Goal: Task Accomplishment & Management: Use online tool/utility

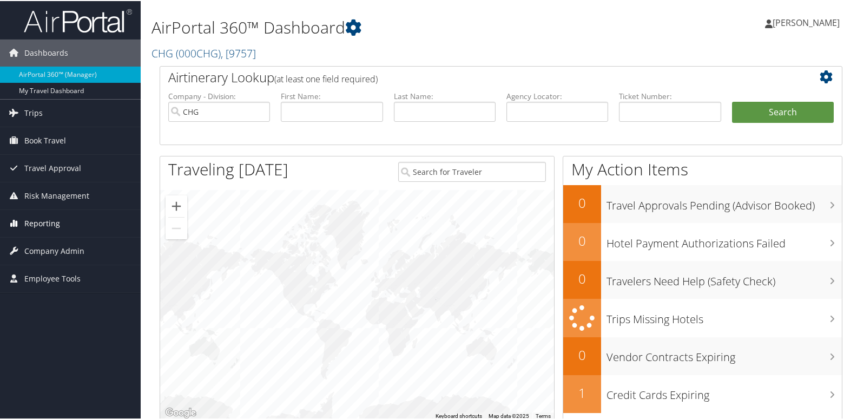
click at [44, 217] on span "Reporting" at bounding box center [42, 222] width 36 height 27
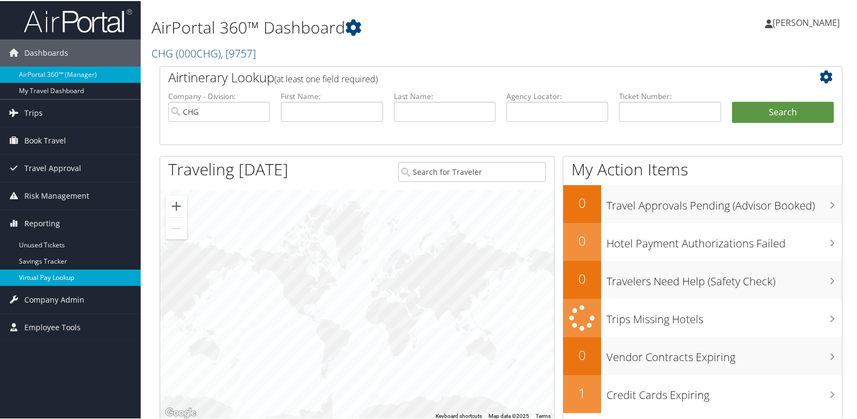
click at [43, 279] on link "Virtual Pay Lookup" at bounding box center [70, 276] width 141 height 16
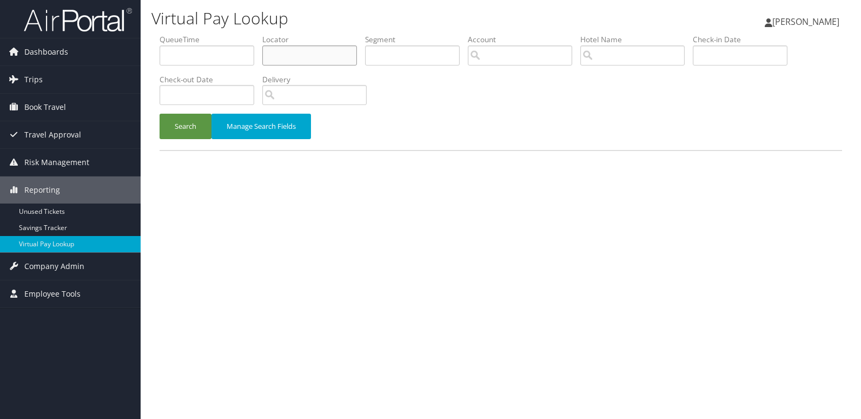
click at [282, 61] on input "text" at bounding box center [309, 55] width 95 height 20
paste input "YQRGIY"
type input "YQRGIY"
click at [194, 125] on button "Search" at bounding box center [186, 126] width 52 height 25
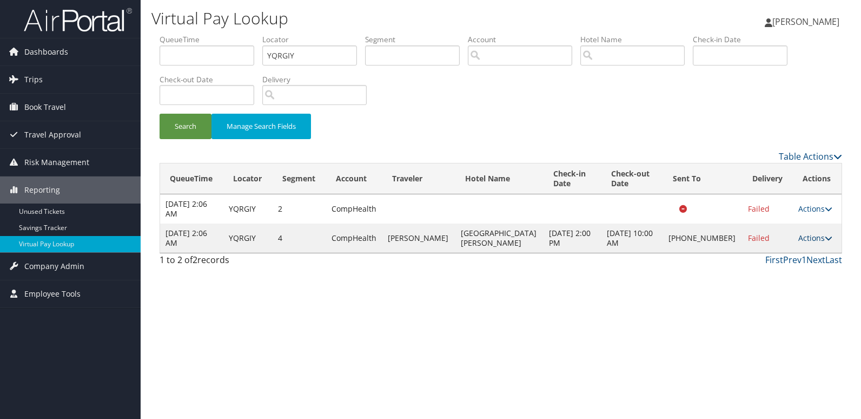
click at [805, 241] on link "Actions" at bounding box center [815, 238] width 34 height 10
click at [750, 280] on link "Logs" at bounding box center [776, 272] width 92 height 18
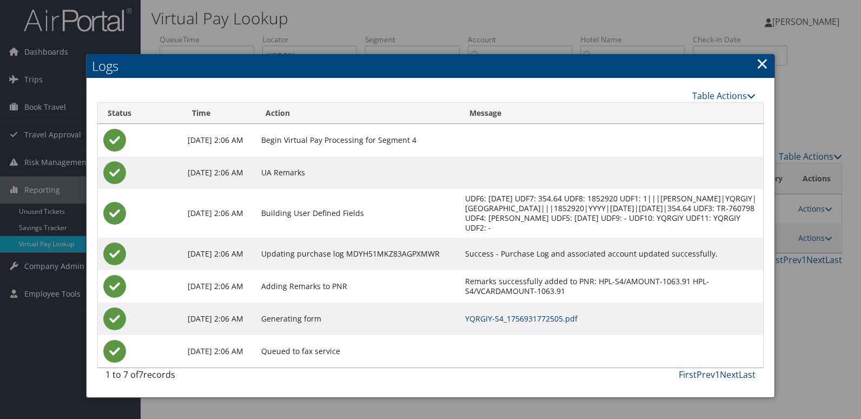
click at [545, 323] on link "YQRGIY-S4_1756931772505.pdf" at bounding box center [521, 318] width 112 height 10
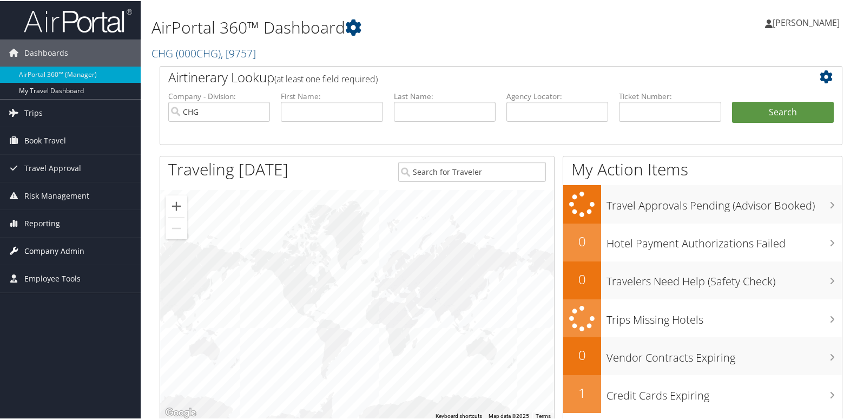
click at [34, 244] on span "Company Admin" at bounding box center [54, 249] width 60 height 27
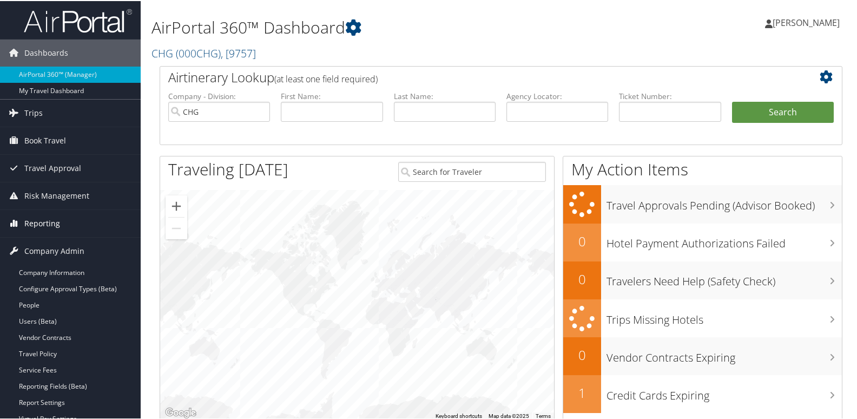
click at [42, 226] on span "Reporting" at bounding box center [42, 222] width 36 height 27
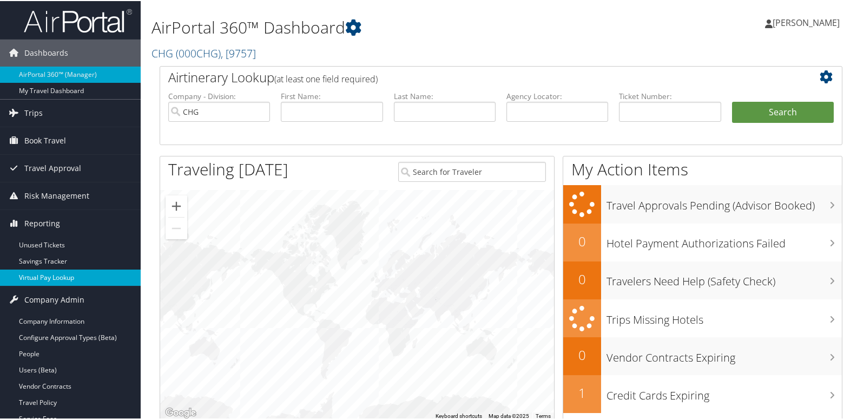
click at [45, 282] on link "Virtual Pay Lookup" at bounding box center [70, 276] width 141 height 16
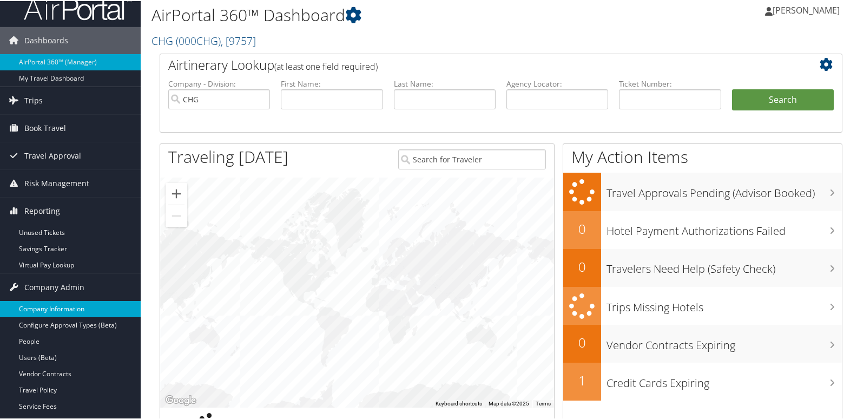
scroll to position [54, 0]
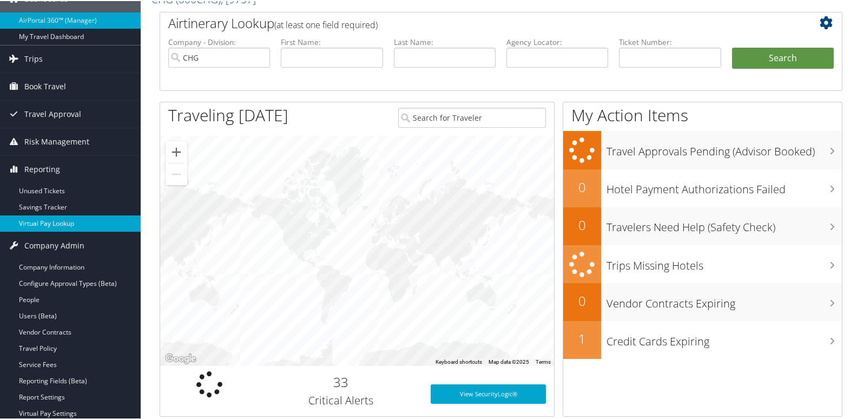
click at [54, 226] on link "Virtual Pay Lookup" at bounding box center [70, 222] width 141 height 16
click at [58, 225] on link "Virtual Pay Lookup" at bounding box center [70, 222] width 141 height 16
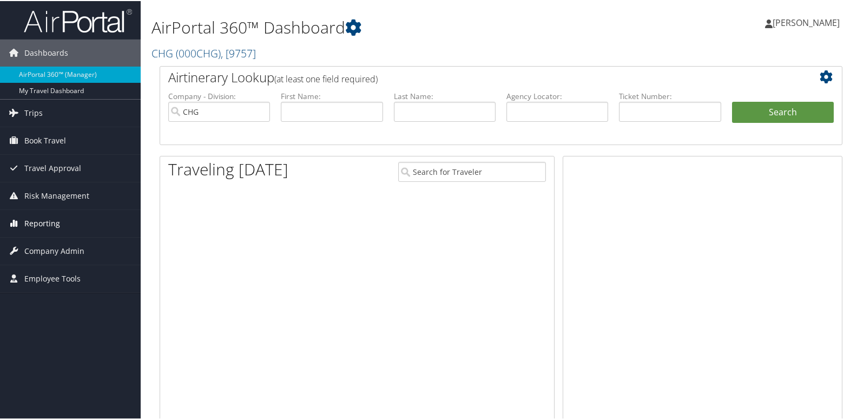
click at [50, 224] on span "Reporting" at bounding box center [42, 222] width 36 height 27
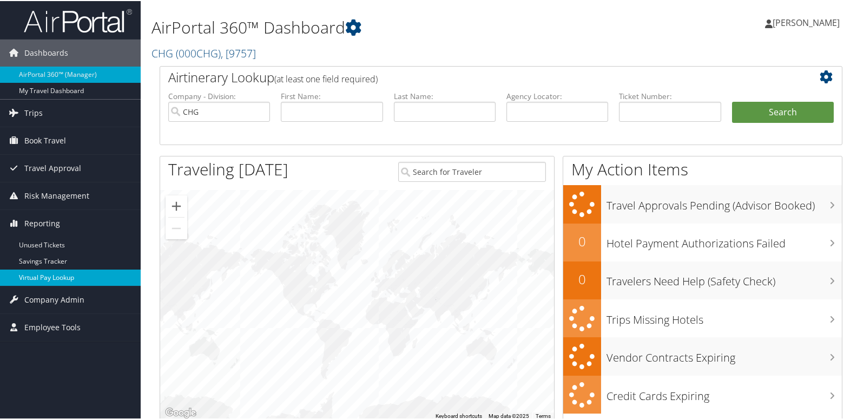
click at [44, 271] on link "Virtual Pay Lookup" at bounding box center [70, 276] width 141 height 16
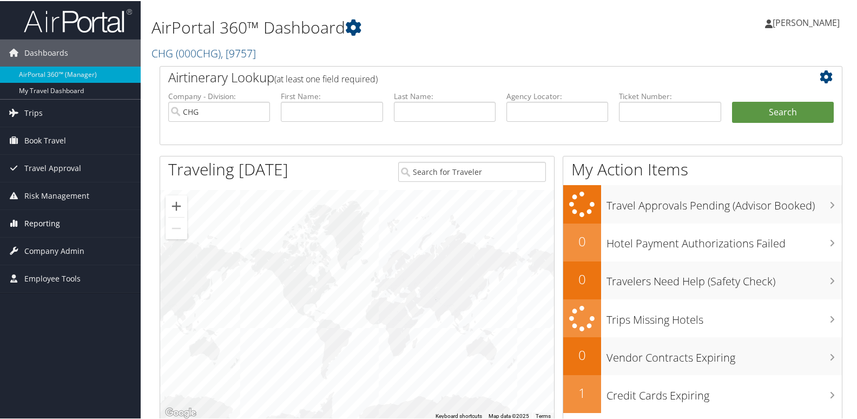
click at [33, 220] on span "Reporting" at bounding box center [42, 222] width 36 height 27
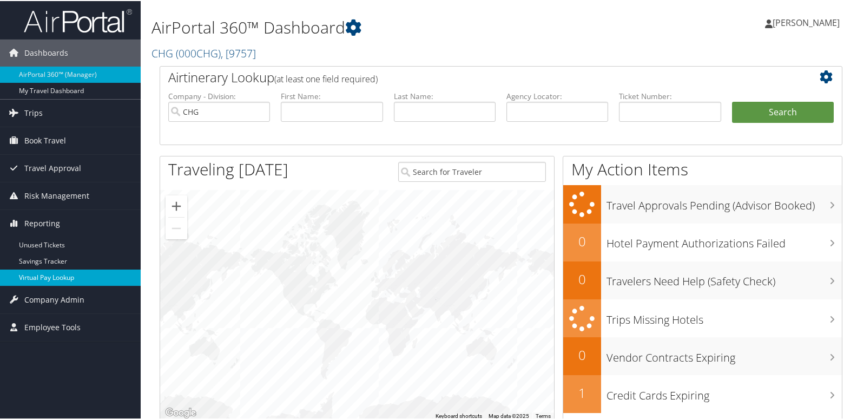
click at [37, 276] on link "Virtual Pay Lookup" at bounding box center [70, 276] width 141 height 16
click at [38, 270] on link "Virtual Pay Lookup" at bounding box center [70, 276] width 141 height 16
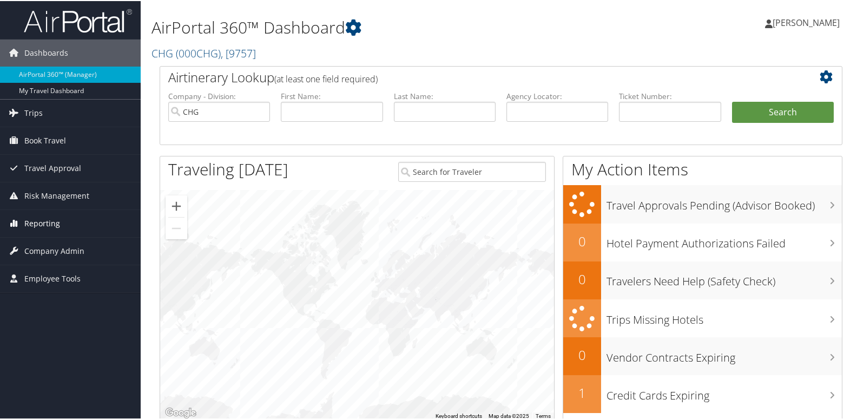
click at [45, 223] on span "Reporting" at bounding box center [42, 222] width 36 height 27
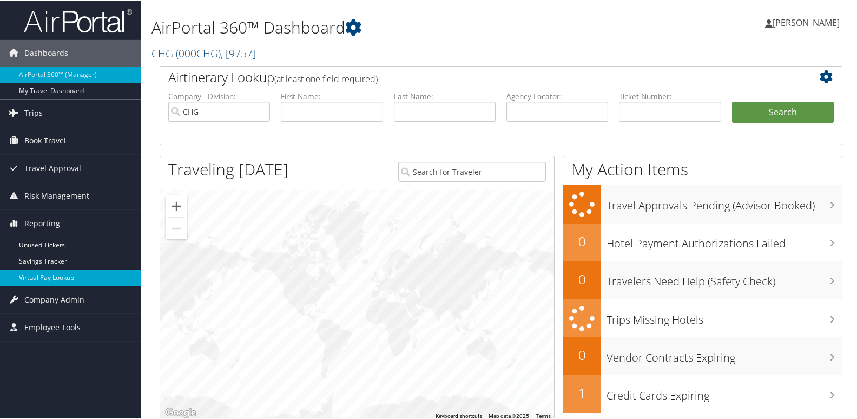
click at [45, 279] on link "Virtual Pay Lookup" at bounding box center [70, 276] width 141 height 16
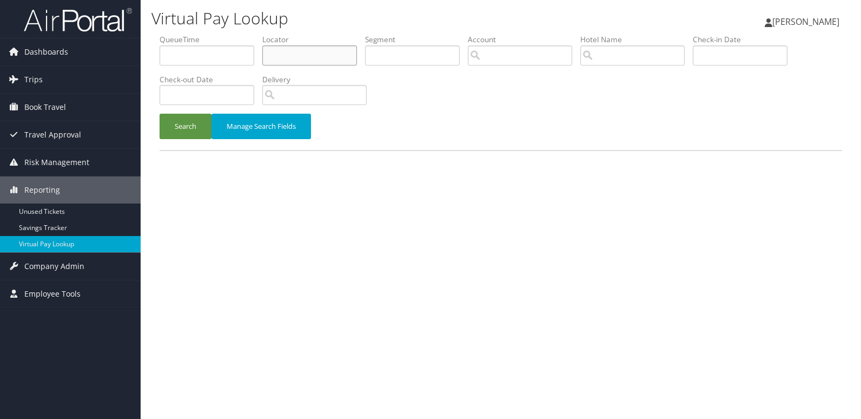
click at [275, 56] on input "text" at bounding box center [309, 55] width 95 height 20
paste input "DDBXQJ"
type input "DDBXQJ"
click at [194, 121] on button "Search" at bounding box center [186, 126] width 52 height 25
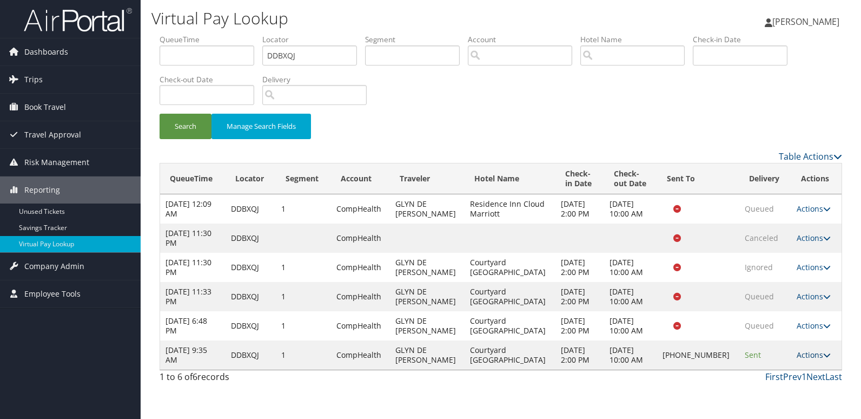
click at [806, 352] on link "Actions" at bounding box center [814, 354] width 34 height 10
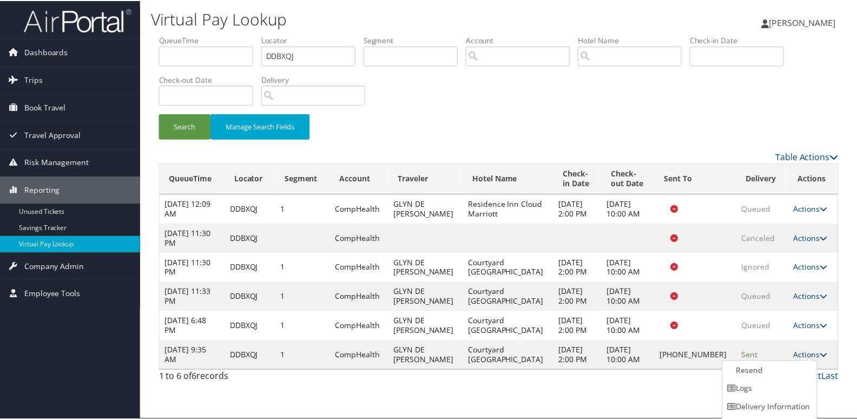
scroll to position [16, 0]
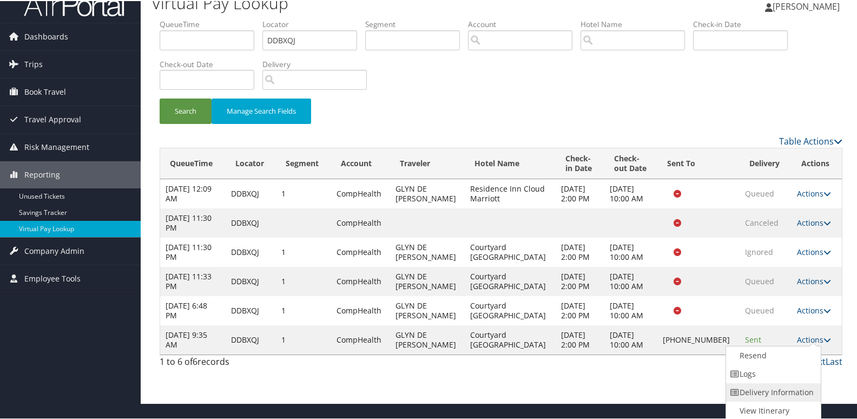
click at [780, 382] on link "Delivery Information" at bounding box center [772, 391] width 92 height 18
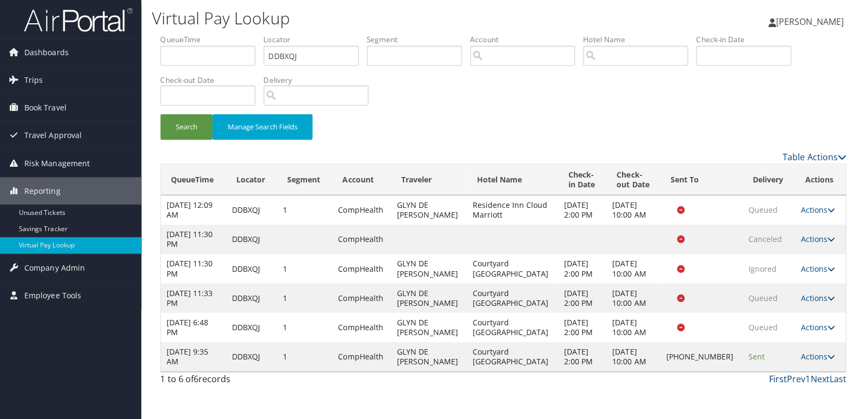
scroll to position [0, 0]
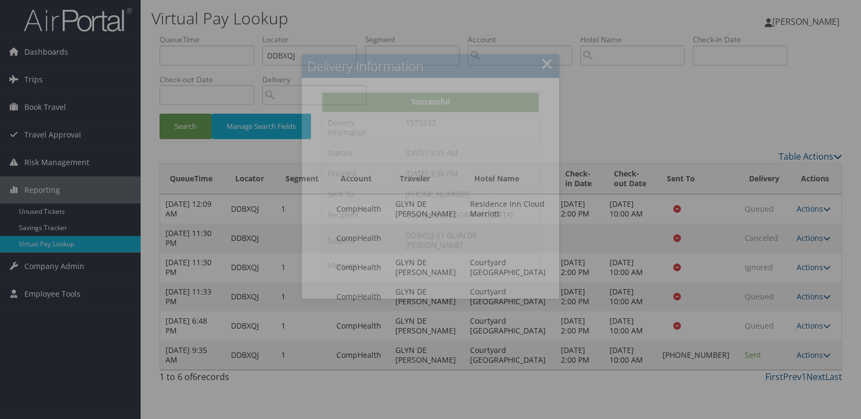
click at [679, 307] on div at bounding box center [430, 209] width 861 height 419
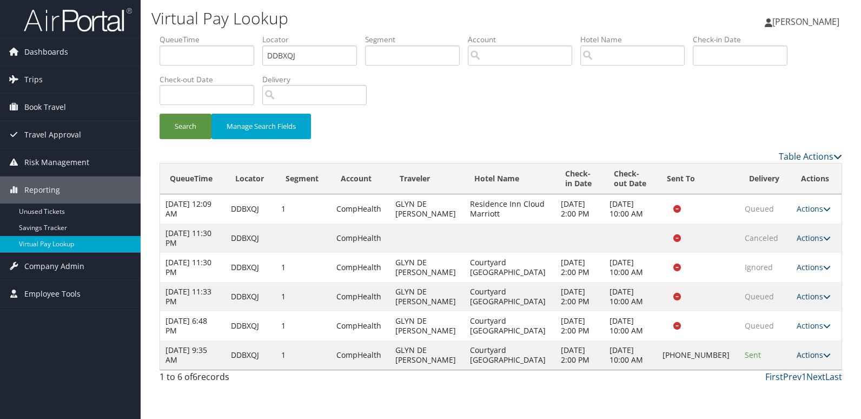
click at [799, 355] on link "Actions" at bounding box center [814, 354] width 34 height 10
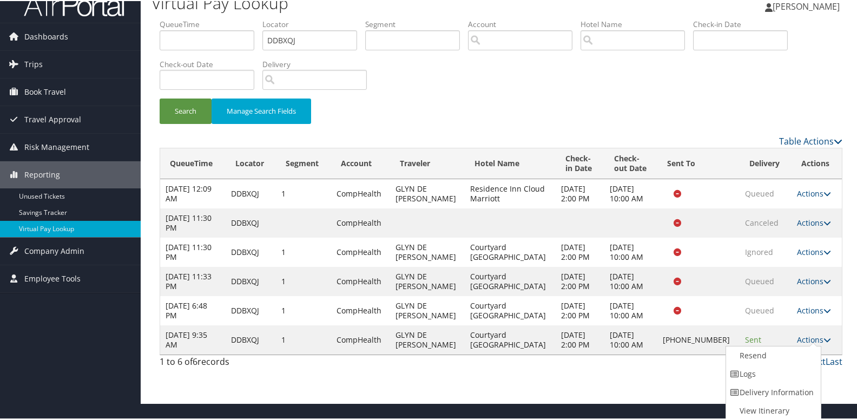
drag, startPoint x: 792, startPoint y: 376, endPoint x: 514, endPoint y: 251, distance: 304.8
click at [791, 376] on link "Logs" at bounding box center [772, 372] width 92 height 18
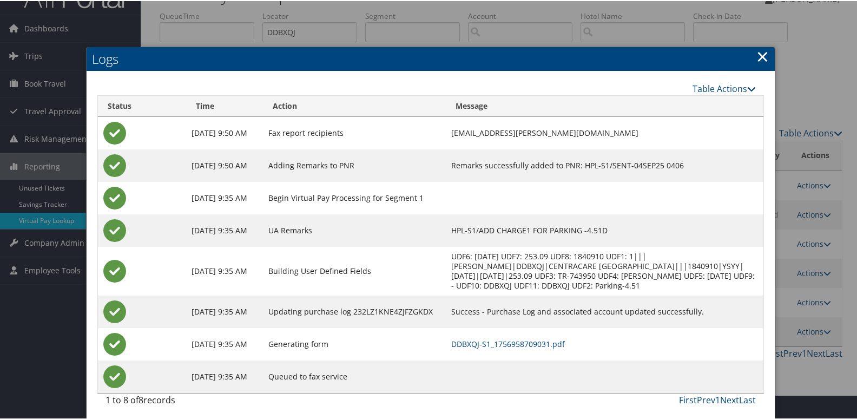
scroll to position [37, 0]
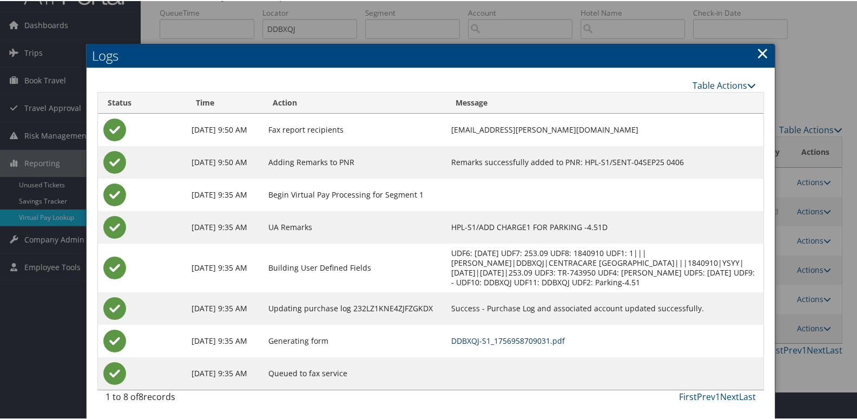
click at [555, 340] on link "DDBXQJ-S1_1756958709031.pdf" at bounding box center [508, 339] width 114 height 10
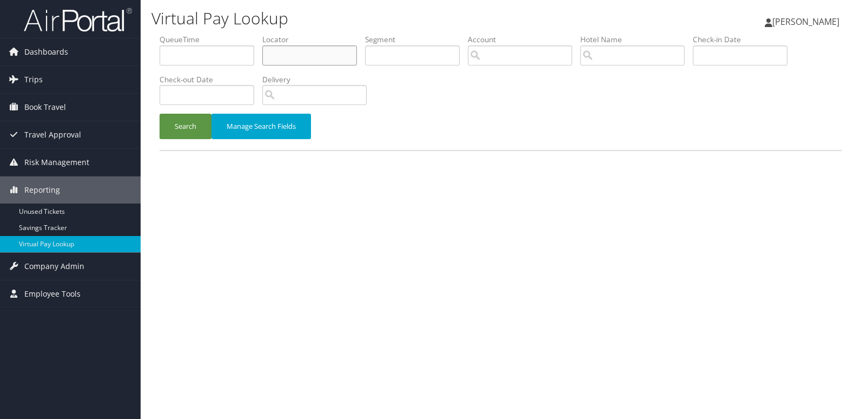
click at [293, 58] on input "text" at bounding box center [309, 55] width 95 height 20
paste input "ACPRDI"
type input "ACPRDI"
click at [163, 130] on button "Search" at bounding box center [186, 126] width 52 height 25
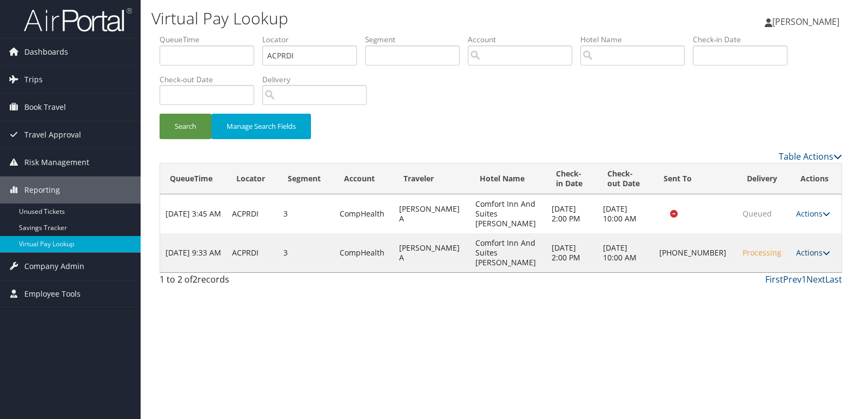
click at [808, 247] on link "Actions" at bounding box center [813, 252] width 34 height 10
click at [789, 265] on link "Logs" at bounding box center [776, 272] width 92 height 18
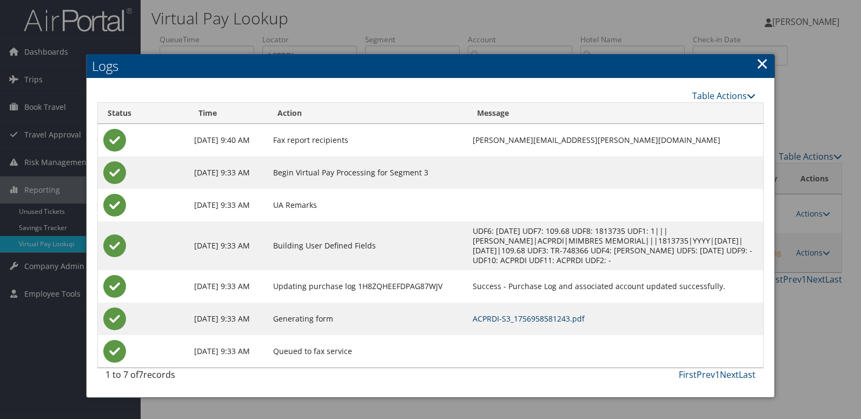
click at [551, 317] on link "ACPRDI-S3_1756958581243.pdf" at bounding box center [529, 318] width 112 height 10
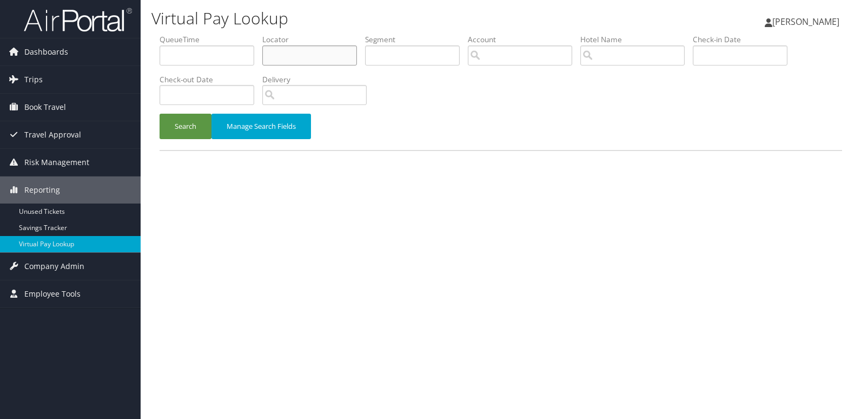
click at [292, 63] on input "text" at bounding box center [309, 55] width 95 height 20
paste input "FSKJWM"
type input "FSKJWM"
click at [195, 134] on button "Search" at bounding box center [186, 126] width 52 height 25
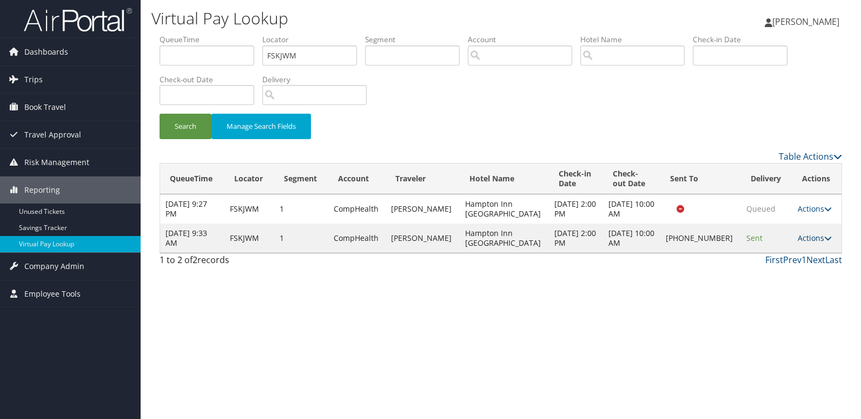
click at [802, 241] on link "Actions" at bounding box center [815, 238] width 34 height 10
click at [763, 272] on link "Logs" at bounding box center [776, 272] width 92 height 18
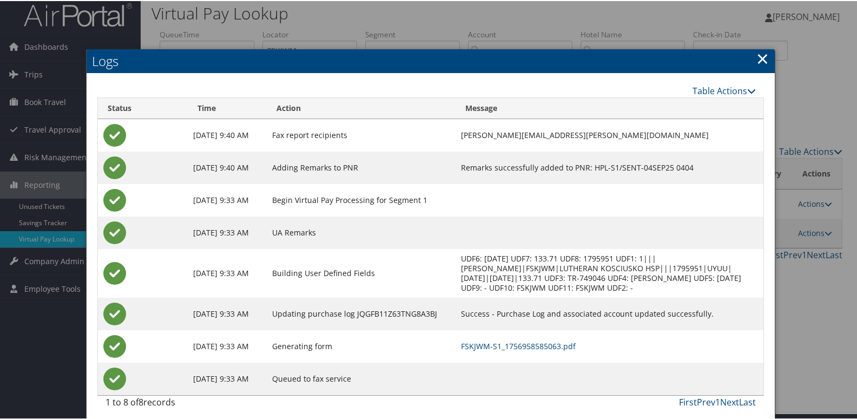
scroll to position [11, 0]
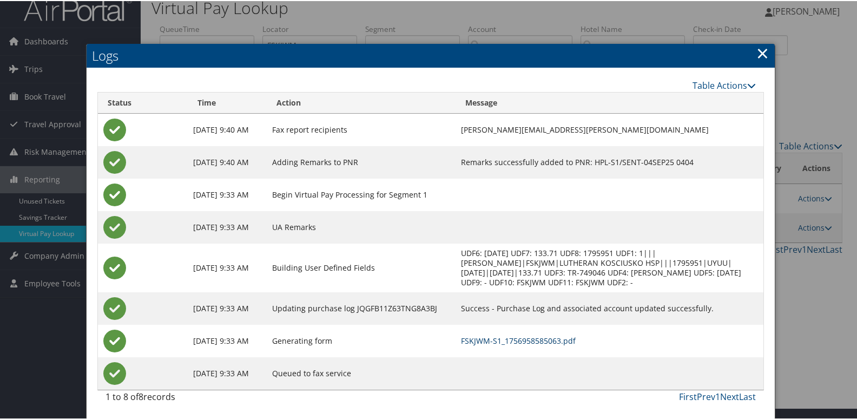
click at [520, 336] on link "FSKJWM-S1_1756958585063.pdf" at bounding box center [518, 339] width 115 height 10
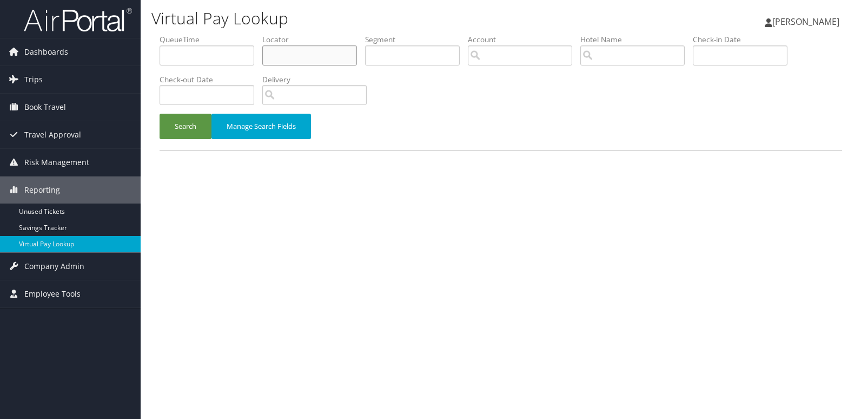
click at [273, 56] on input "text" at bounding box center [309, 55] width 95 height 20
paste input "KUXOXL"
type input "KUXOXL"
click at [160, 114] on button "Search" at bounding box center [186, 126] width 52 height 25
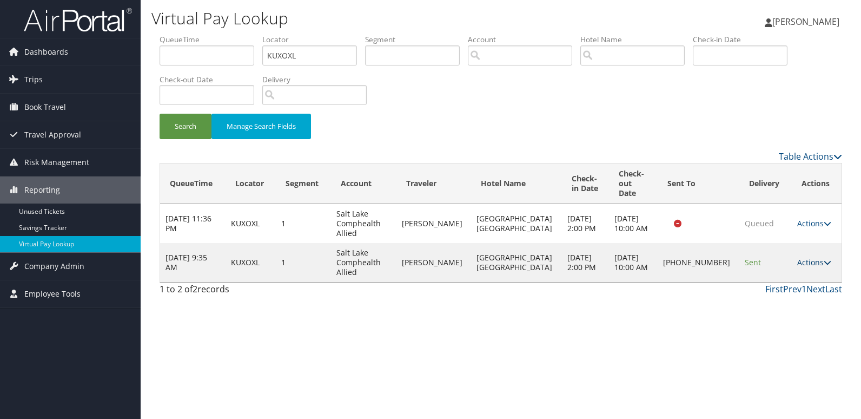
click at [809, 257] on link "Actions" at bounding box center [814, 262] width 34 height 10
click at [779, 283] on link "Logs" at bounding box center [775, 286] width 92 height 18
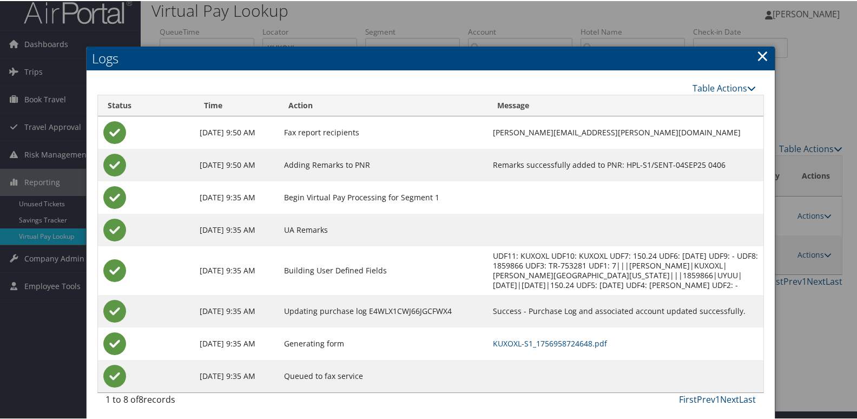
scroll to position [11, 0]
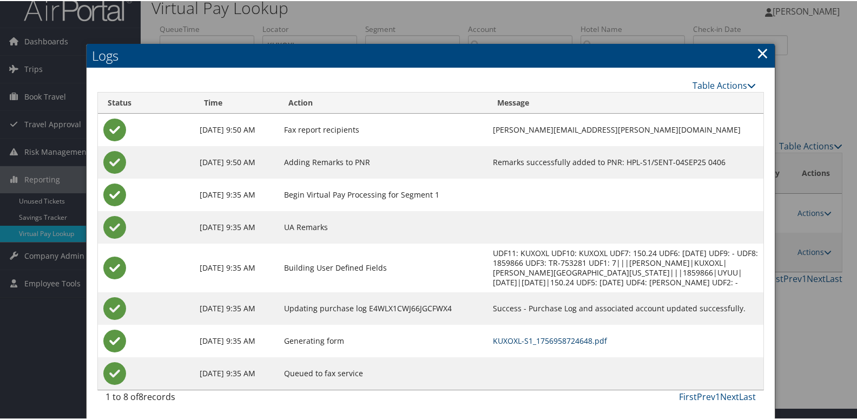
click at [535, 337] on link "KUXOXL-S1_1756958724648.pdf" at bounding box center [550, 339] width 114 height 10
